Goal: Task Accomplishment & Management: Manage account settings

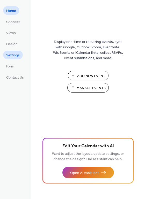
click at [15, 54] on span "Settings" at bounding box center [12, 55] width 13 height 5
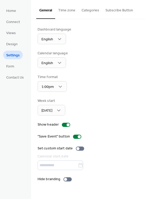
click at [104, 118] on div "Dashboard language English Calendar language English Time format 1:00pm Week st…" at bounding box center [87, 104] width 101 height 155
click at [67, 11] on button "Time zone" at bounding box center [66, 9] width 23 height 18
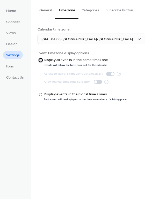
click at [41, 60] on div at bounding box center [40, 60] width 3 height 3
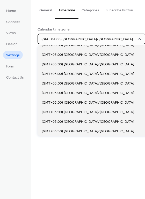
scroll to position [1381, 0]
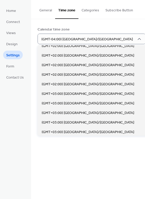
click at [133, 59] on div "​ Display all events in the same timezone Events will follow the time zone set …" at bounding box center [87, 79] width 101 height 44
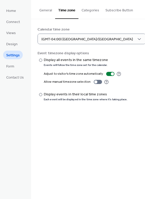
click at [93, 11] on button "Categories" at bounding box center [90, 9] width 24 height 18
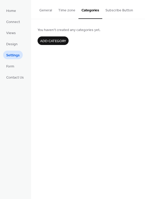
click at [63, 38] on span "Add category" at bounding box center [53, 40] width 26 height 5
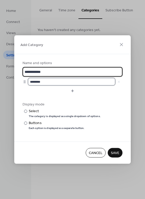
click at [71, 80] on input "********" at bounding box center [71, 81] width 87 height 7
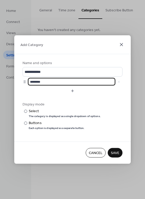
click at [123, 44] on icon at bounding box center [121, 45] width 6 height 6
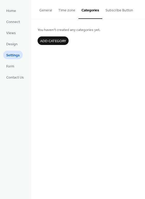
click at [116, 13] on button "Subscribe Button" at bounding box center [119, 9] width 34 height 18
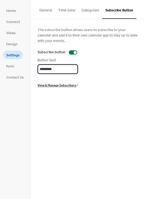
drag, startPoint x: 60, startPoint y: 67, endPoint x: 37, endPoint y: 68, distance: 22.7
click at [37, 68] on div "The subscribe button allows users to subscribe to your calendar and add it to t…" at bounding box center [88, 57] width 114 height 76
drag, startPoint x: 49, startPoint y: 70, endPoint x: 49, endPoint y: 79, distance: 9.3
click at [49, 70] on input "**********" at bounding box center [57, 69] width 40 height 10
type input "**********"
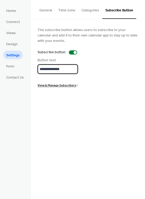
click at [90, 88] on div "**********" at bounding box center [88, 57] width 114 height 76
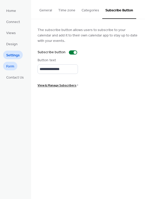
click at [12, 67] on span "Form" at bounding box center [10, 66] width 8 height 5
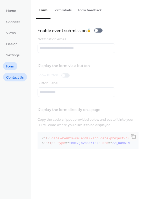
click at [12, 77] on span "Contact Us" at bounding box center [15, 77] width 18 height 5
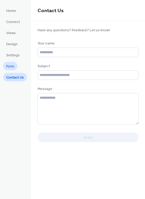
click at [11, 66] on span "Form" at bounding box center [10, 66] width 8 height 5
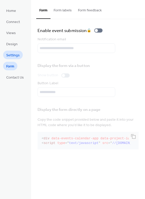
click at [10, 53] on span "Settings" at bounding box center [12, 55] width 13 height 5
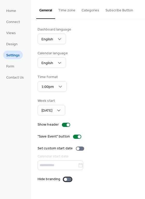
click at [65, 178] on div at bounding box center [65, 179] width 3 height 3
click at [69, 11] on button "Time zone" at bounding box center [66, 9] width 23 height 18
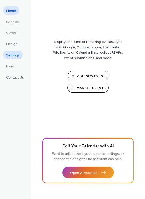
click at [14, 56] on span "Settings" at bounding box center [12, 55] width 13 height 5
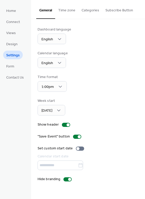
click at [69, 13] on button "Time zone" at bounding box center [66, 9] width 23 height 18
